Goal: Navigation & Orientation: Find specific page/section

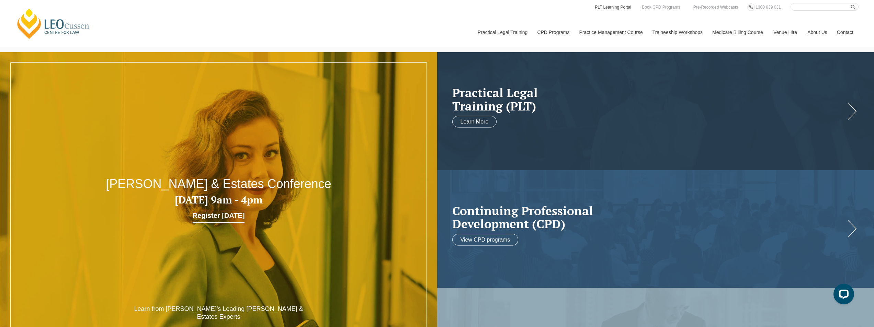
click at [610, 7] on link "PLT Learning Portal" at bounding box center [613, 7] width 38 height 8
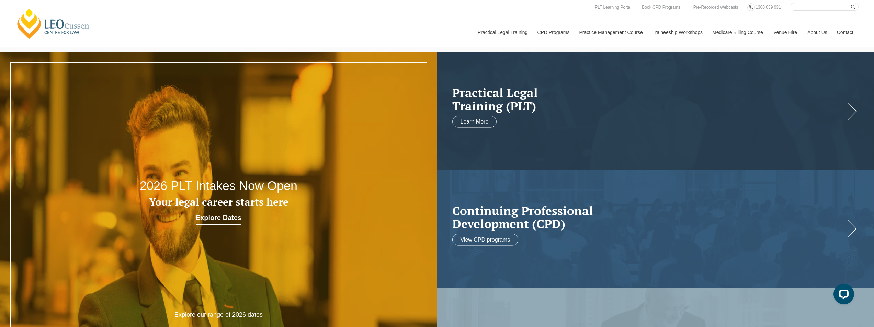
click at [57, 25] on link "[PERSON_NAME] Centre for Law" at bounding box center [53, 24] width 76 height 32
click at [607, 5] on link "PLT Learning Portal" at bounding box center [613, 7] width 38 height 8
